Goal: Transaction & Acquisition: Purchase product/service

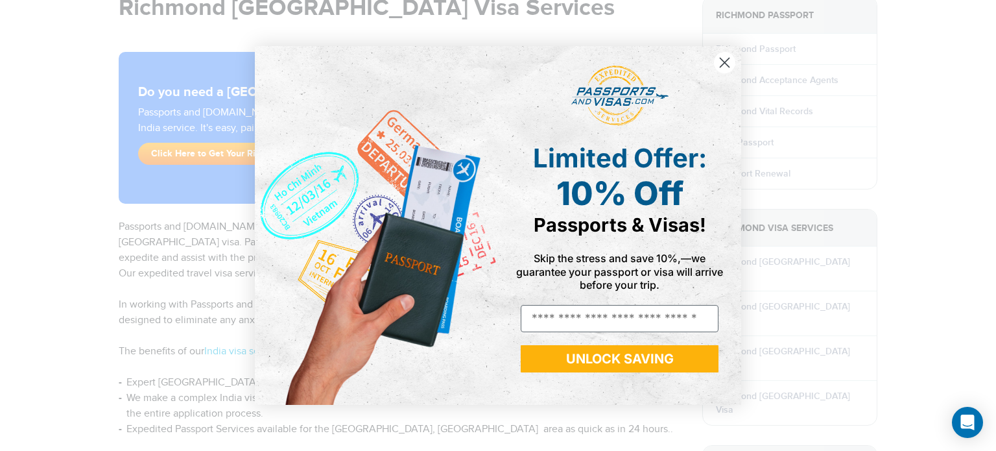
click at [986, 106] on html "800-860-8610 Passports & Visas.com Login Check Status Passports Passport Renewa…" at bounding box center [498, 91] width 996 height 451
click at [724, 58] on circle "Close dialog" at bounding box center [724, 62] width 21 height 21
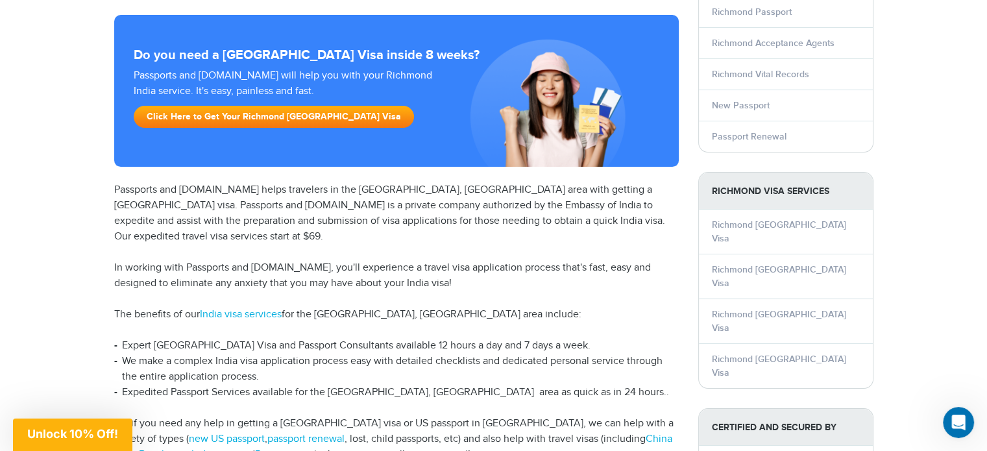
scroll to position [169, 0]
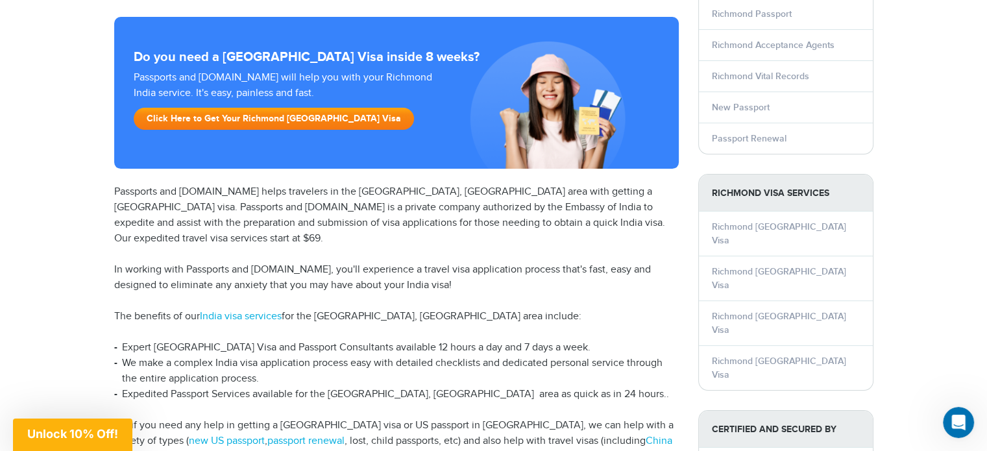
click at [265, 122] on link "Click Here to Get Your Richmond [GEOGRAPHIC_DATA] Visa" at bounding box center [274, 119] width 280 height 22
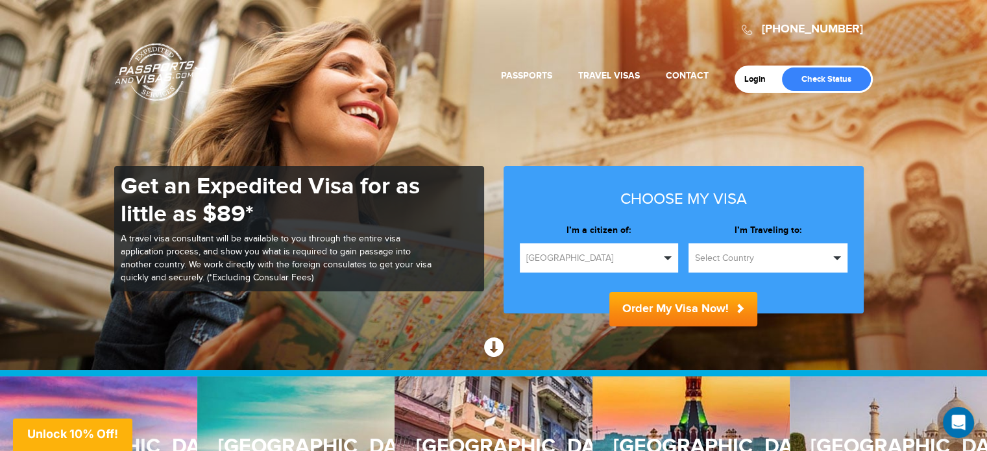
click at [622, 262] on span "[GEOGRAPHIC_DATA]" at bounding box center [593, 258] width 134 height 13
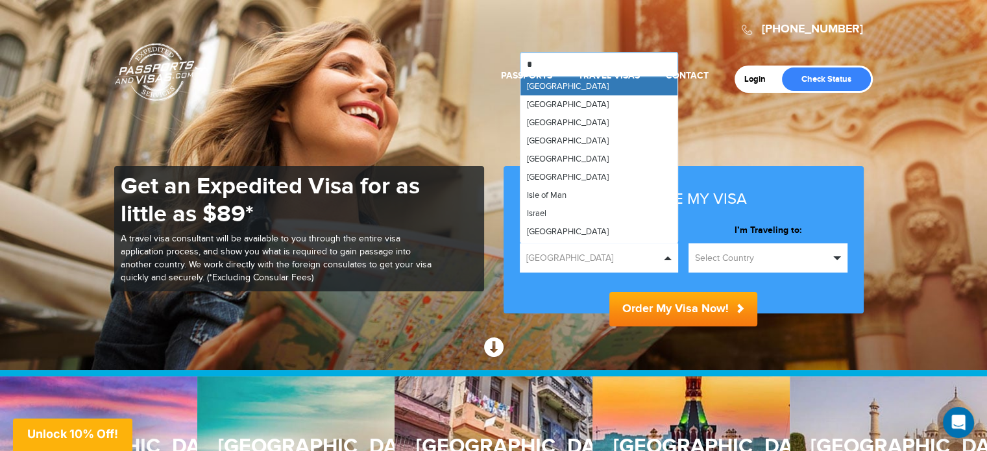
type input "**"
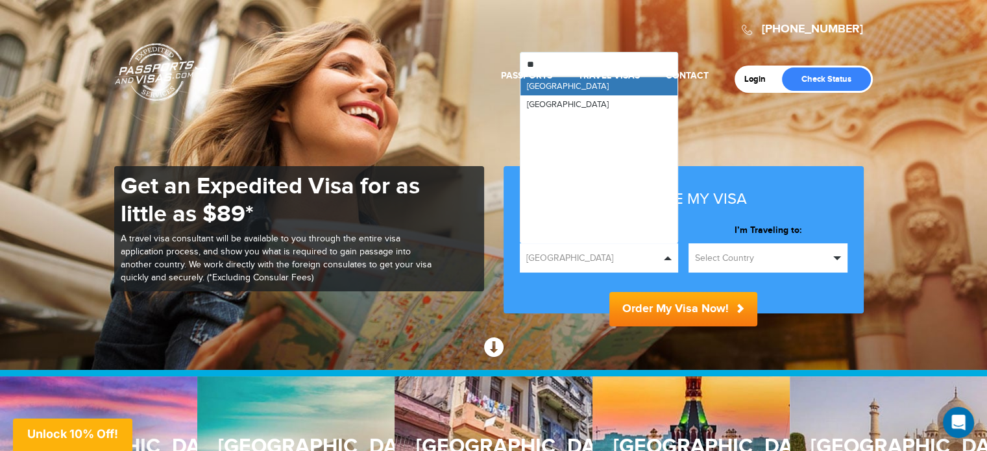
click at [586, 93] on header "800-860-8610 Passports & Visas.com Login Check Status Passports Passport Renewa…" at bounding box center [493, 50] width 987 height 100
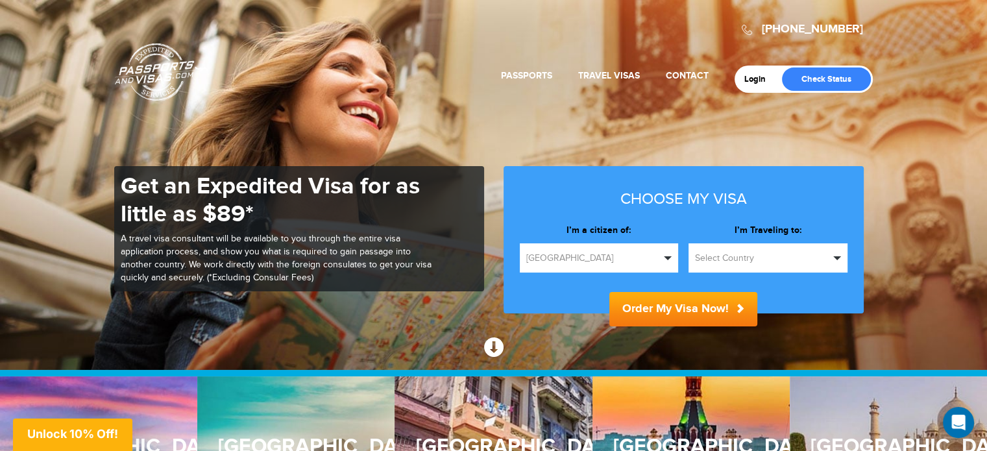
click at [732, 261] on span "Select Country" at bounding box center [762, 258] width 134 height 13
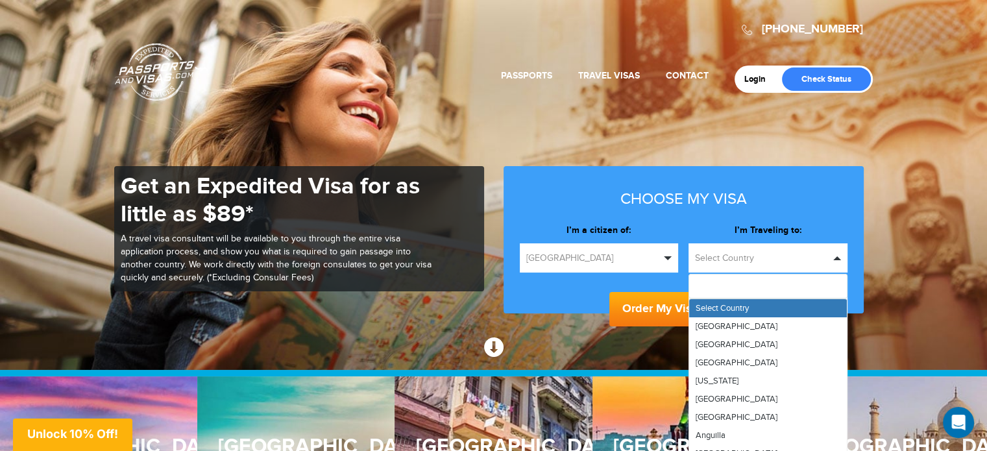
click at [732, 261] on span "Select Country" at bounding box center [762, 258] width 134 height 13
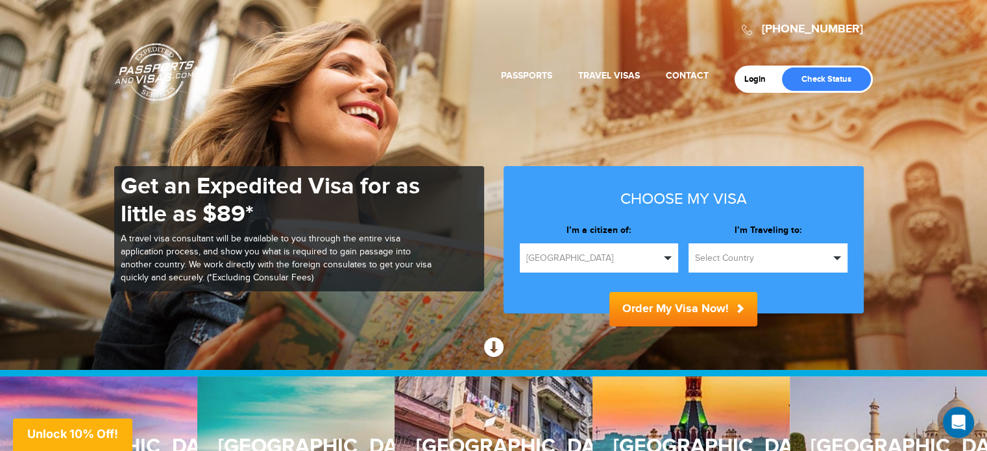
type input "*"
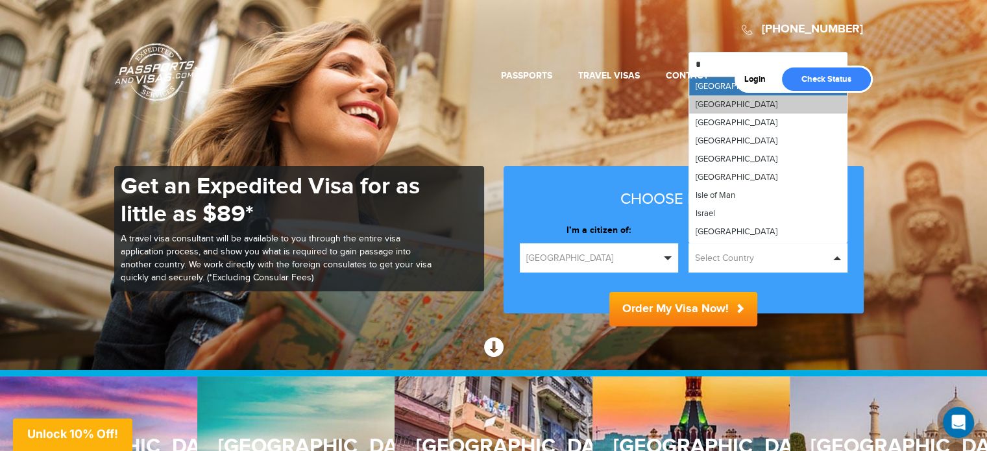
click at [725, 109] on link "India" at bounding box center [768, 104] width 158 height 18
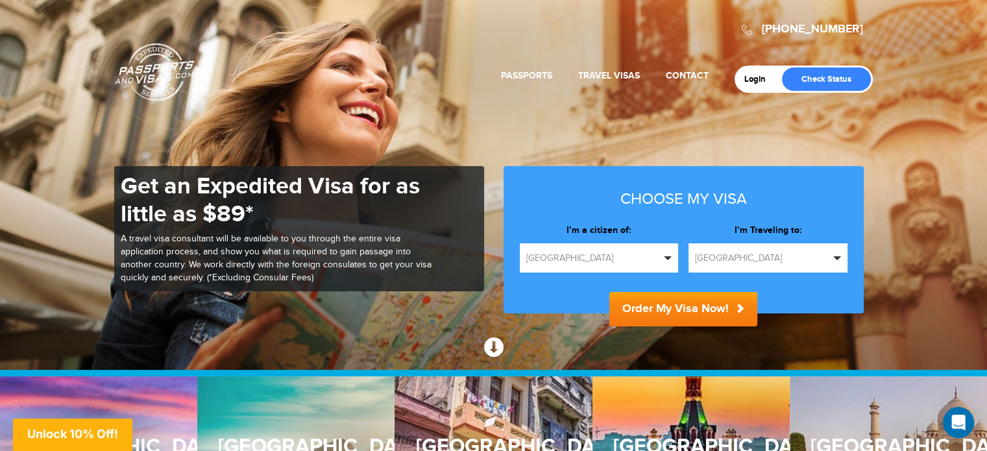
click at [673, 315] on button "Order My Visa Now!" at bounding box center [683, 309] width 148 height 34
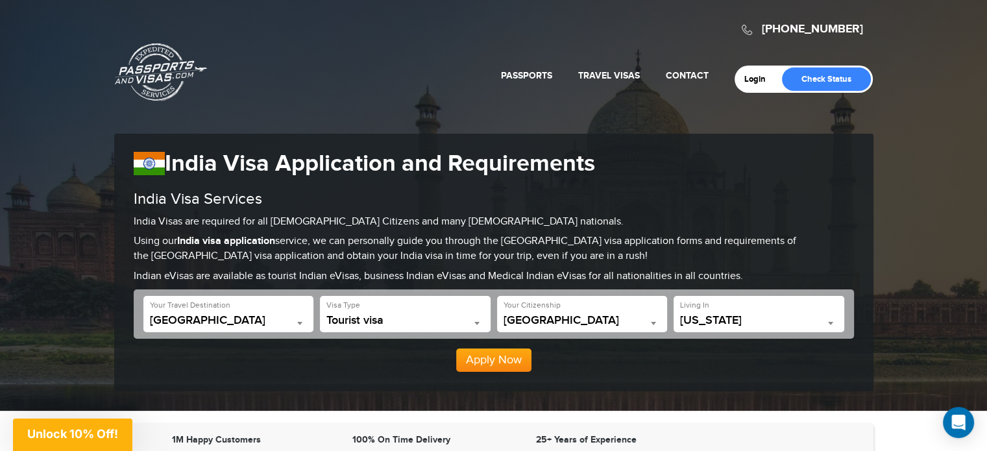
click at [730, 312] on div "**********" at bounding box center [758, 314] width 171 height 36
type input "****"
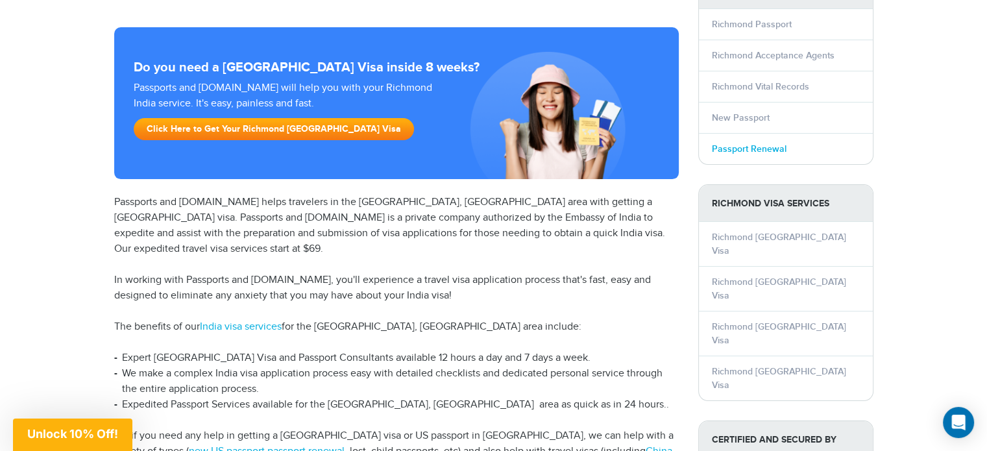
click at [719, 145] on link "Passport Renewal" at bounding box center [749, 148] width 75 height 11
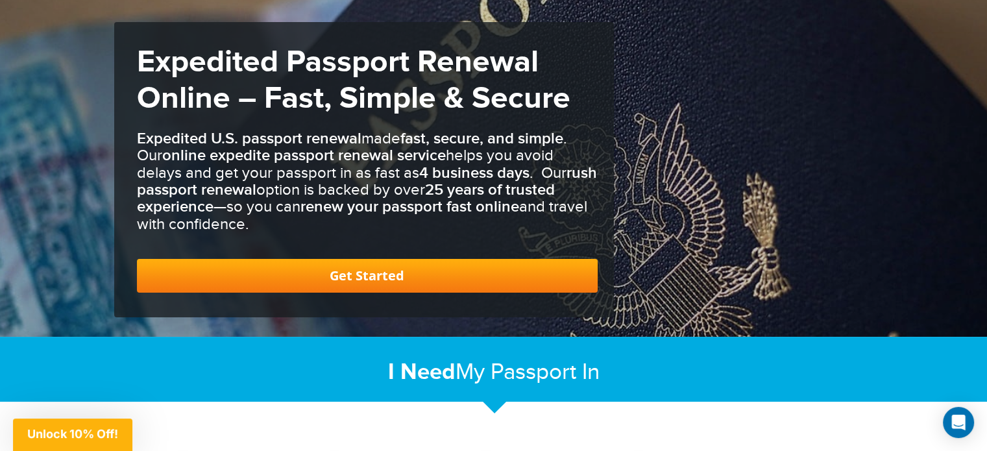
click at [442, 274] on link "Get Started" at bounding box center [367, 276] width 461 height 34
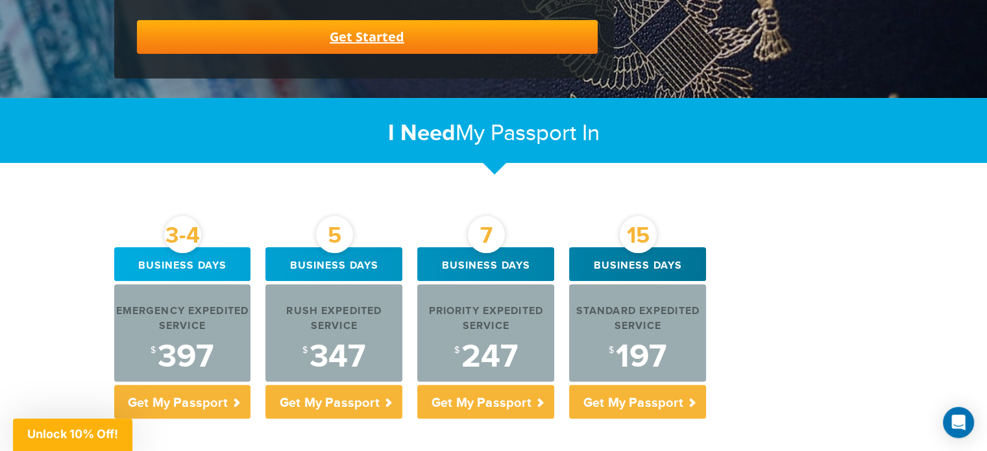
scroll to position [350, 0]
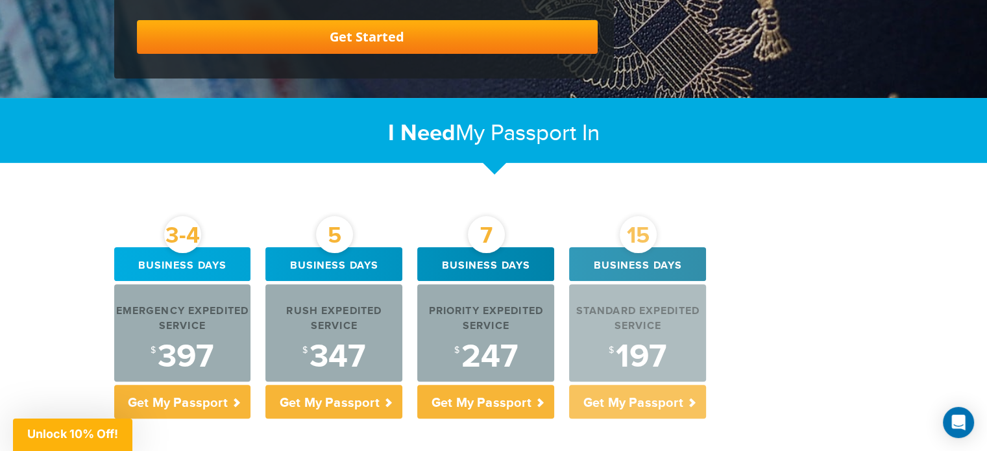
click at [647, 328] on div "Standard Expedited Service" at bounding box center [637, 319] width 137 height 30
